Goal: Task Accomplishment & Management: Manage account settings

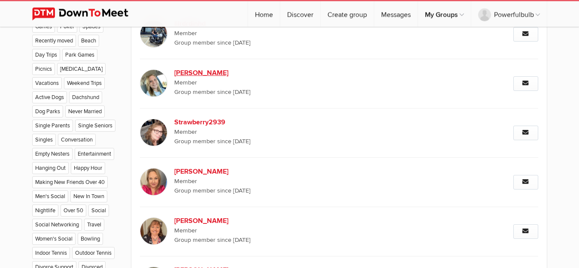
scroll to position [520, 0]
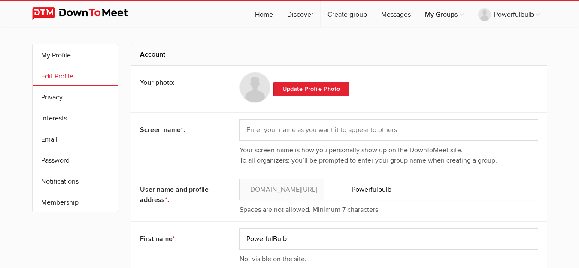
select select
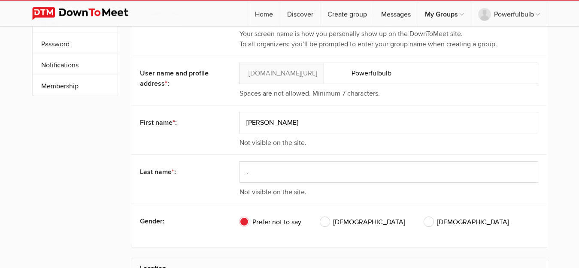
type input "Timothy"
click at [263, 169] on input "." at bounding box center [388, 171] width 299 height 21
paste input "Timothy Harward"
click at [261, 169] on input ".Timothy Harward" at bounding box center [388, 171] width 299 height 21
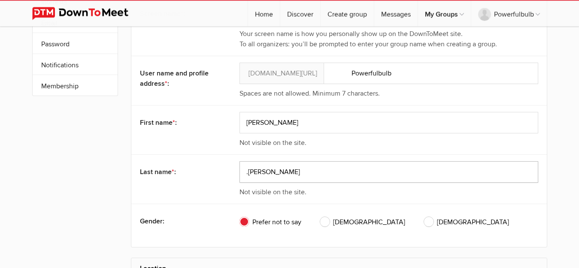
type input ".Harward"
click at [267, 123] on input "Timothy" at bounding box center [388, 122] width 299 height 21
paste input "text"
type input "Timothy"
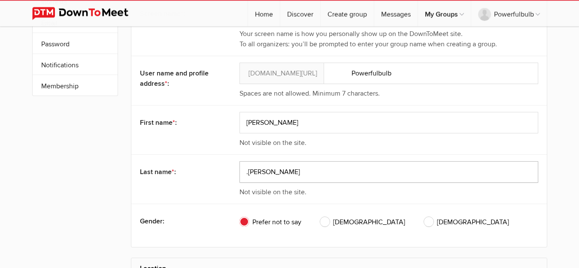
click at [290, 174] on input ".Harward" at bounding box center [388, 171] width 299 height 21
click at [247, 172] on input ".Harward" at bounding box center [388, 171] width 299 height 21
type input "Harward"
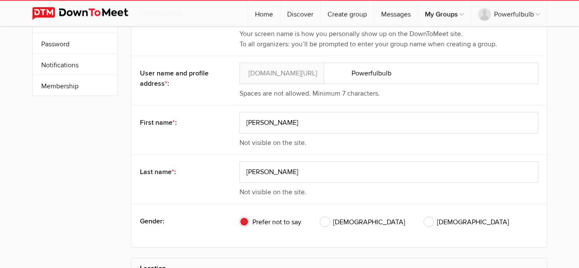
click at [323, 221] on span "Male" at bounding box center [362, 222] width 85 height 10
click at [320, 217] on input "Male" at bounding box center [320, 217] width 0 height 0
radio input "true"
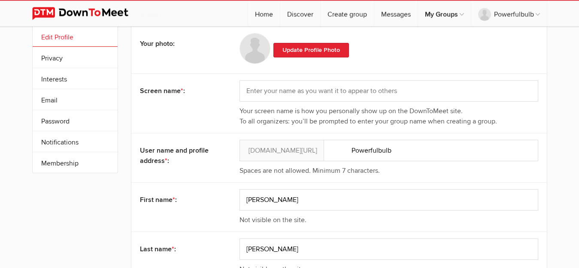
scroll to position [37, 0]
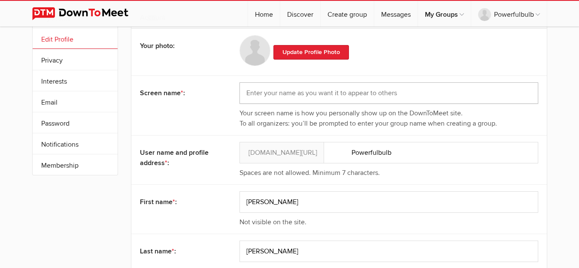
click at [336, 92] on input "text" at bounding box center [388, 92] width 299 height 21
click at [296, 97] on input "text" at bounding box center [388, 92] width 299 height 21
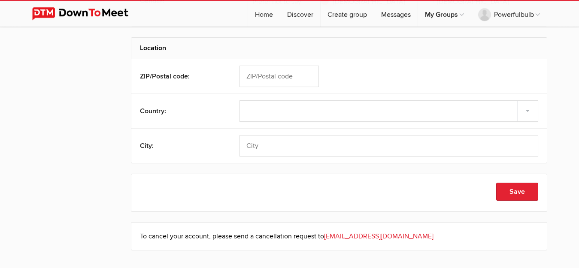
scroll to position [345, 0]
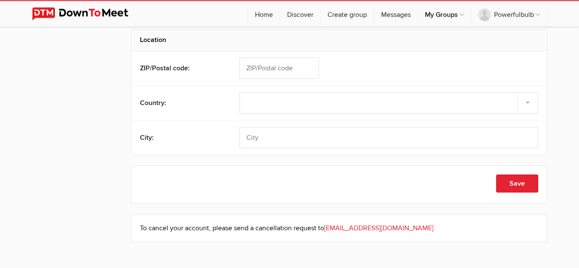
type input "PowerfulBulb"
click at [276, 68] on input "text" at bounding box center [278, 67] width 79 height 21
paste input "95125"
type input "95125"
select select "United States"
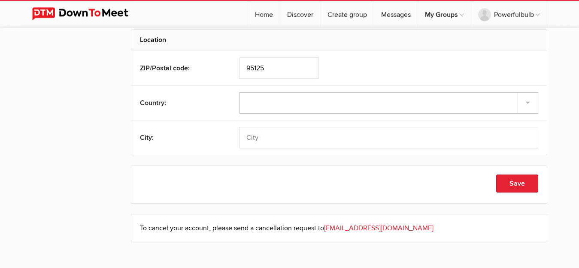
click option "United States" at bounding box center [0, 0] width 0 height 0
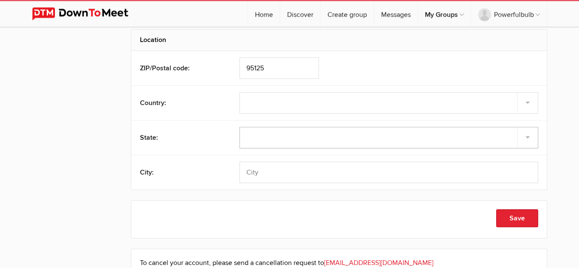
click at [239, 127] on select "Alabama Alaska American Samoa Arizona Arkansas Armed Forces Americas Armed Forc…" at bounding box center [388, 137] width 299 height 21
select select "CA"
click option "California" at bounding box center [0, 0] width 0 height 0
click at [261, 173] on input "text" at bounding box center [388, 172] width 299 height 21
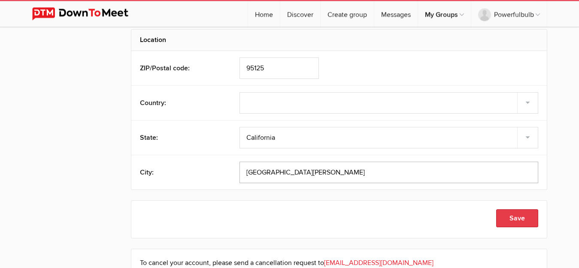
type input "San Jose"
click at [522, 222] on button "Save" at bounding box center [517, 218] width 42 height 18
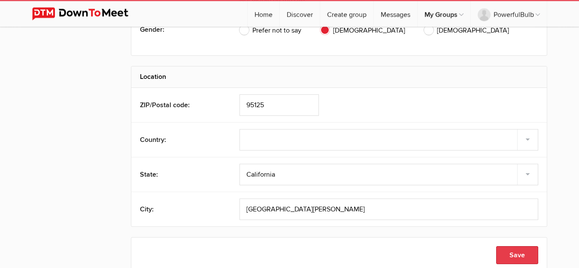
type input "Timothy"
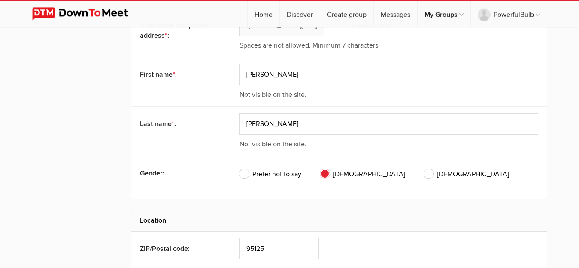
scroll to position [0, 0]
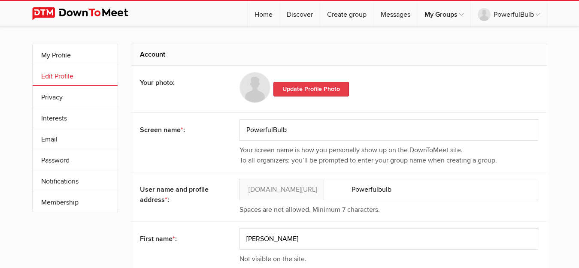
click at [295, 89] on link "Update Profile Photo" at bounding box center [311, 89] width 76 height 15
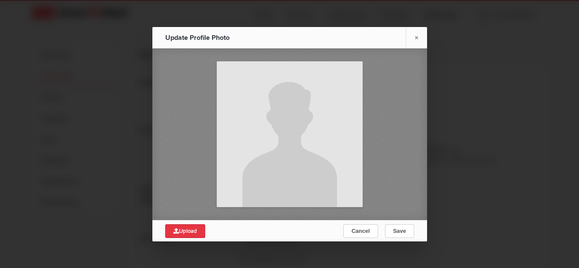
click at [191, 231] on span "Upload" at bounding box center [185, 231] width 24 height 7
type input "C:\fakepath\Lata.jpg"
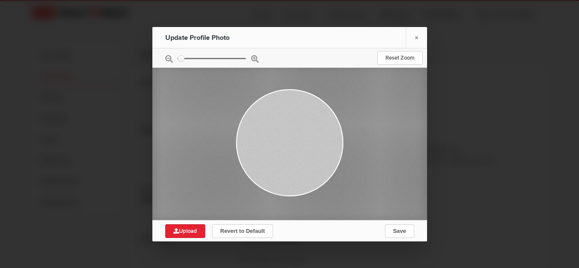
type input "0.2315"
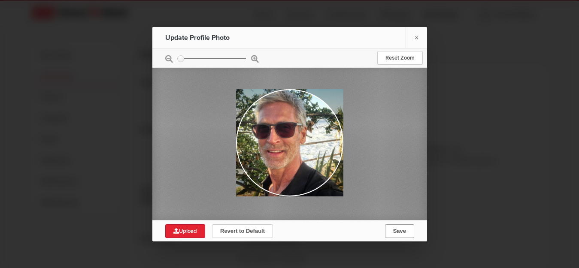
click at [396, 233] on span "Save" at bounding box center [399, 231] width 13 height 6
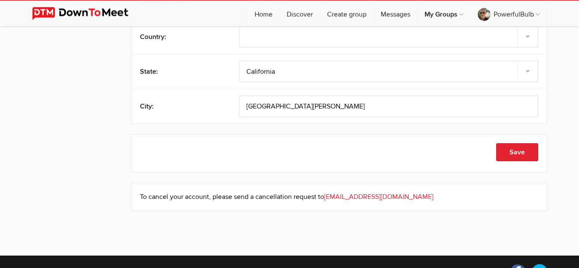
scroll to position [471, 0]
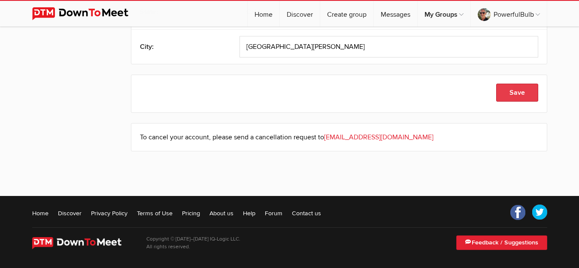
click at [508, 91] on button "Save" at bounding box center [517, 93] width 42 height 18
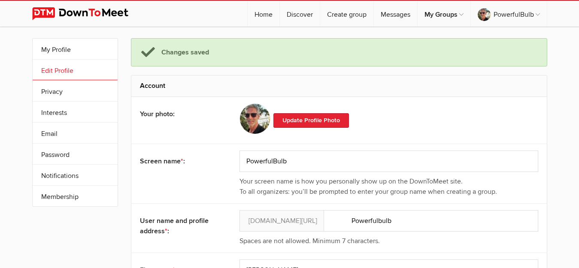
scroll to position [0, 0]
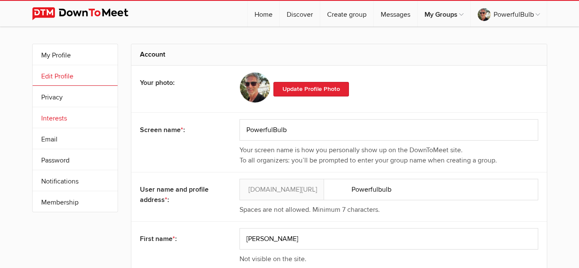
click at [59, 113] on link "Interests" at bounding box center [75, 117] width 85 height 21
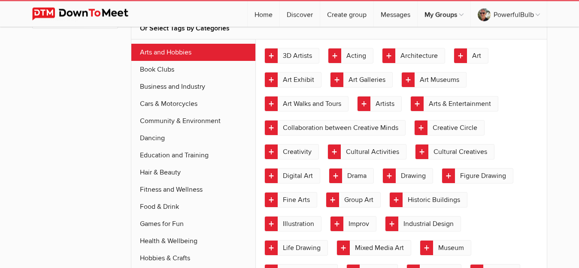
scroll to position [185, 0]
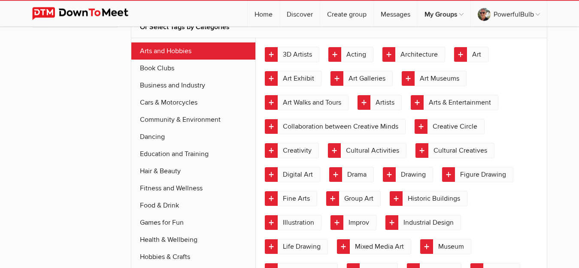
drag, startPoint x: 274, startPoint y: 37, endPoint x: 404, endPoint y: 233, distance: 234.9
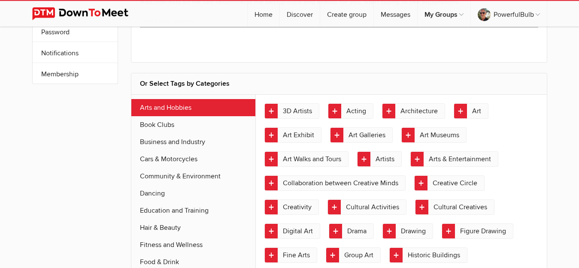
scroll to position [133, 0]
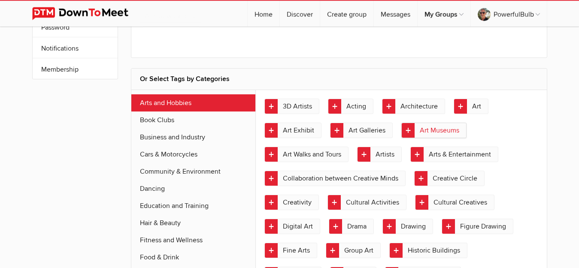
click at [434, 129] on link "Art Museums" at bounding box center [433, 130] width 65 height 15
click at [481, 102] on link "Art" at bounding box center [470, 106] width 35 height 15
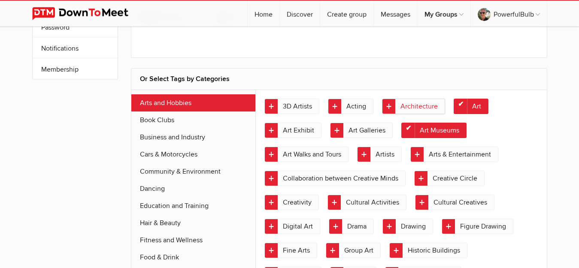
click at [413, 101] on link "Architecture" at bounding box center [413, 106] width 63 height 15
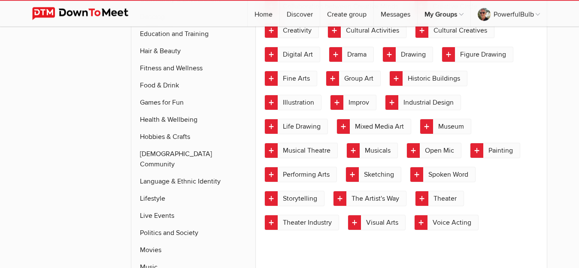
scroll to position [302, 0]
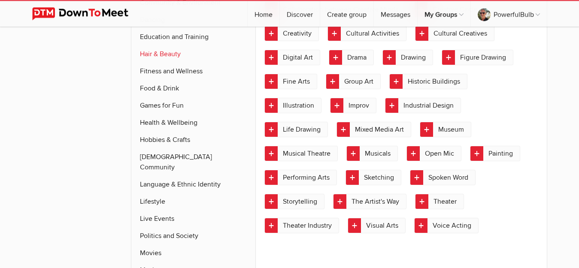
click at [181, 55] on link "Hair & Beauty" at bounding box center [193, 53] width 124 height 17
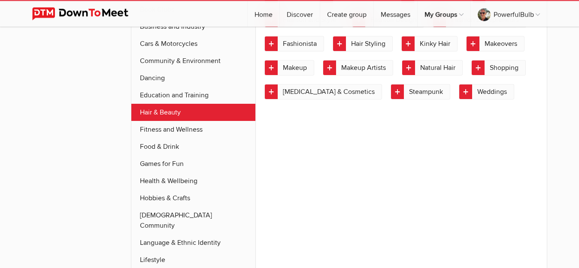
scroll to position [196, 0]
